Goal: Task Accomplishment & Management: Manage account settings

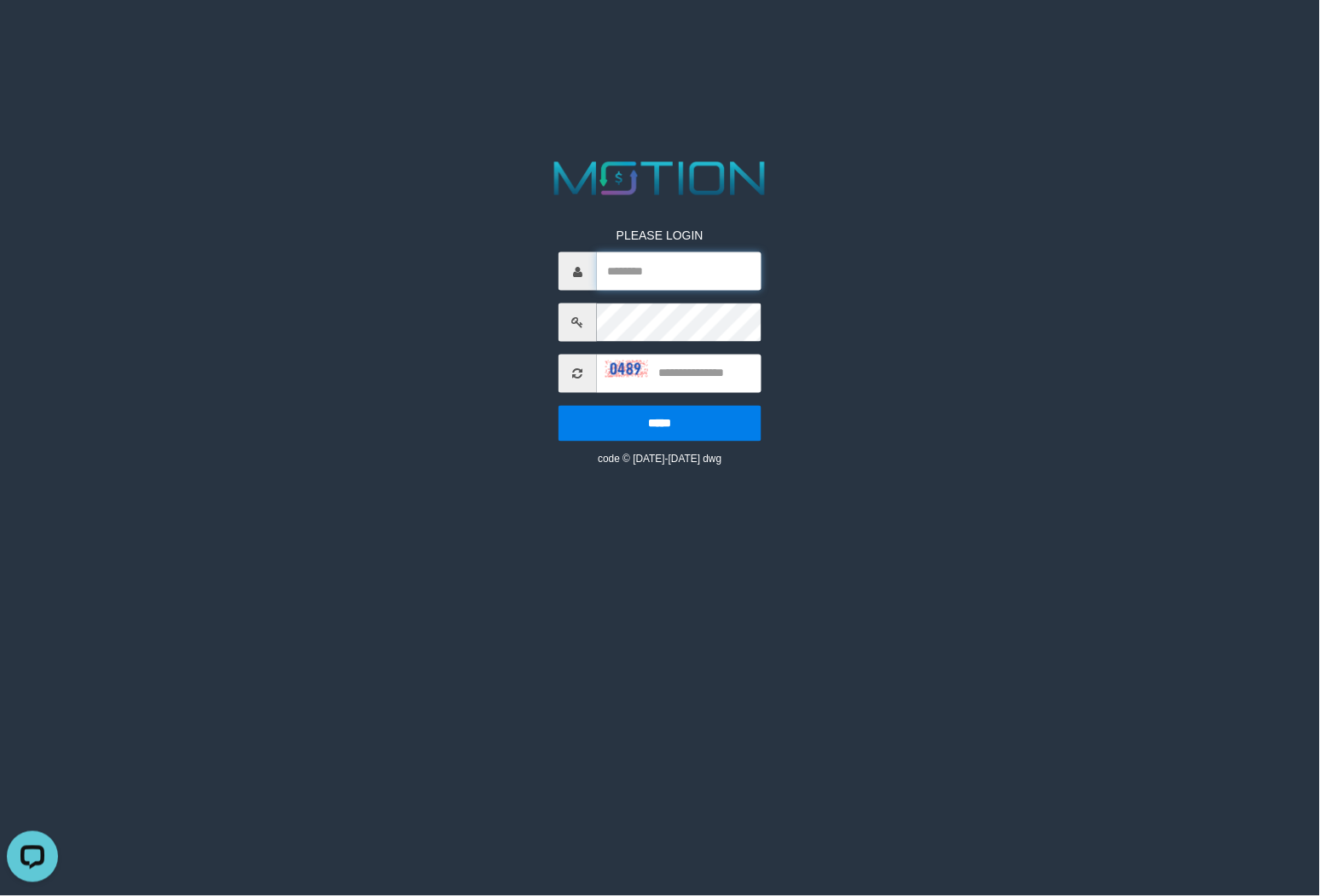
click at [661, 275] on input "text" at bounding box center [679, 271] width 164 height 38
click at [582, 371] on icon at bounding box center [576, 374] width 10 height 12
click at [589, 375] on span at bounding box center [577, 374] width 38 height 38
click at [645, 252] on input "text" at bounding box center [679, 271] width 164 height 38
drag, startPoint x: 1063, startPoint y: 439, endPoint x: 1074, endPoint y: 458, distance: 22.0
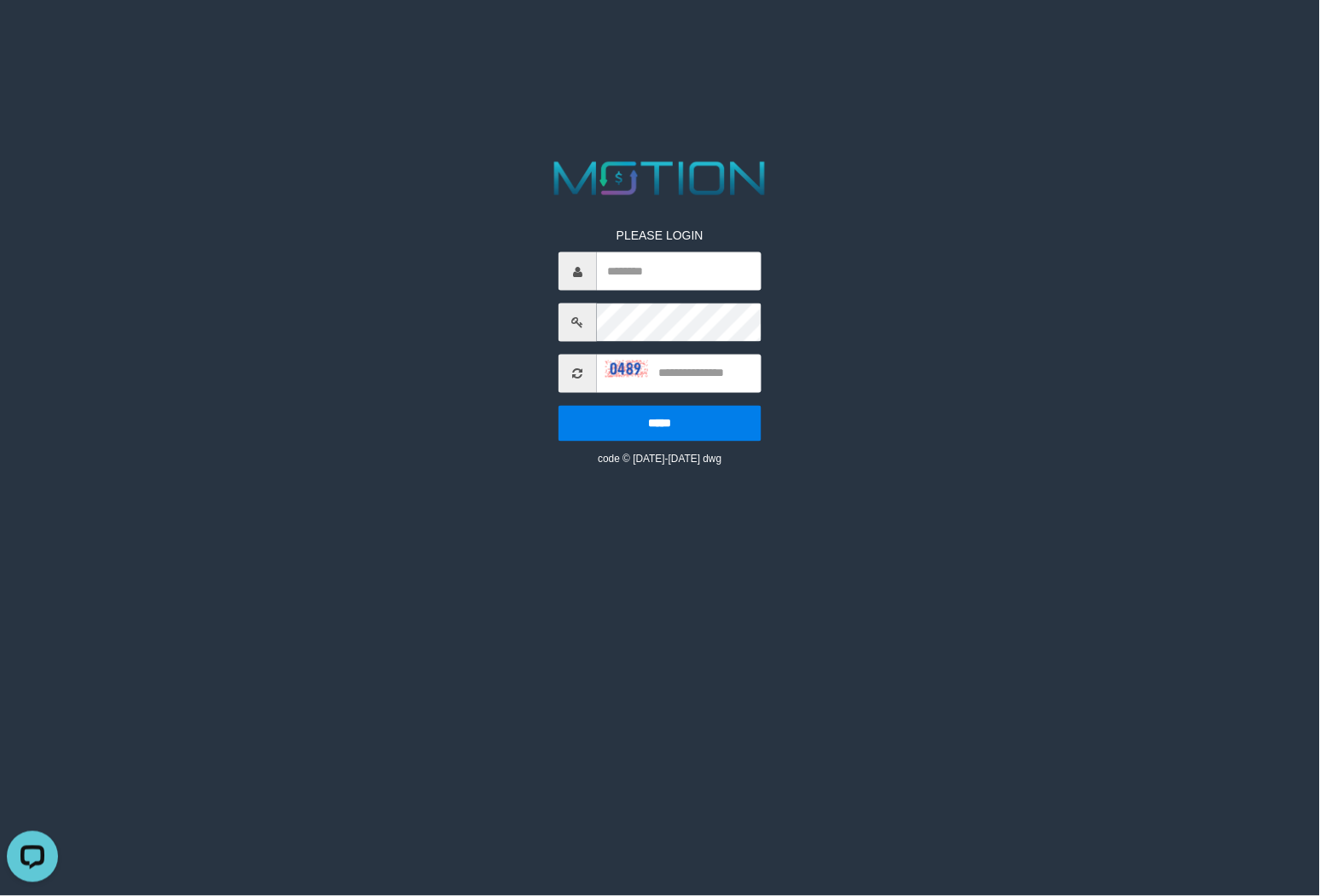
click at [1063, 42] on html "PLEASE LOGIN ***** code © 2012-2018 dwg" at bounding box center [660, 21] width 1320 height 42
